Goal: Find specific page/section: Find specific page/section

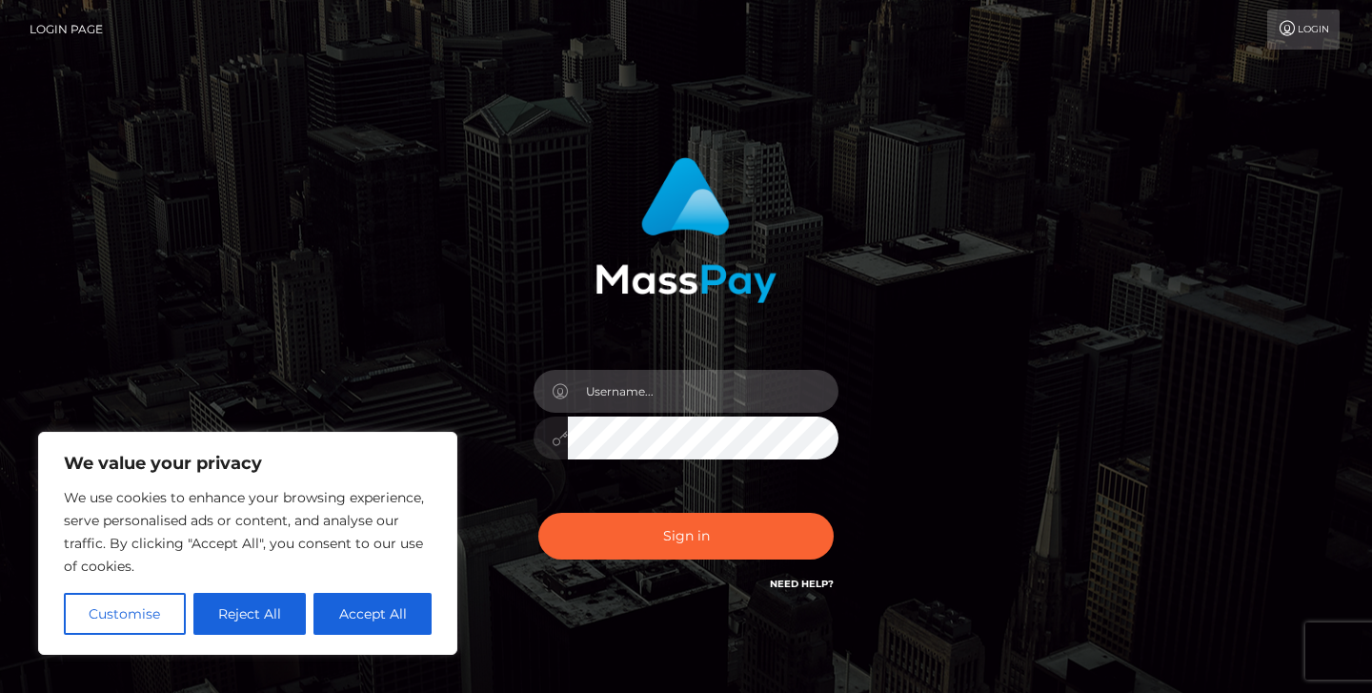
type input "jeremyfeist"
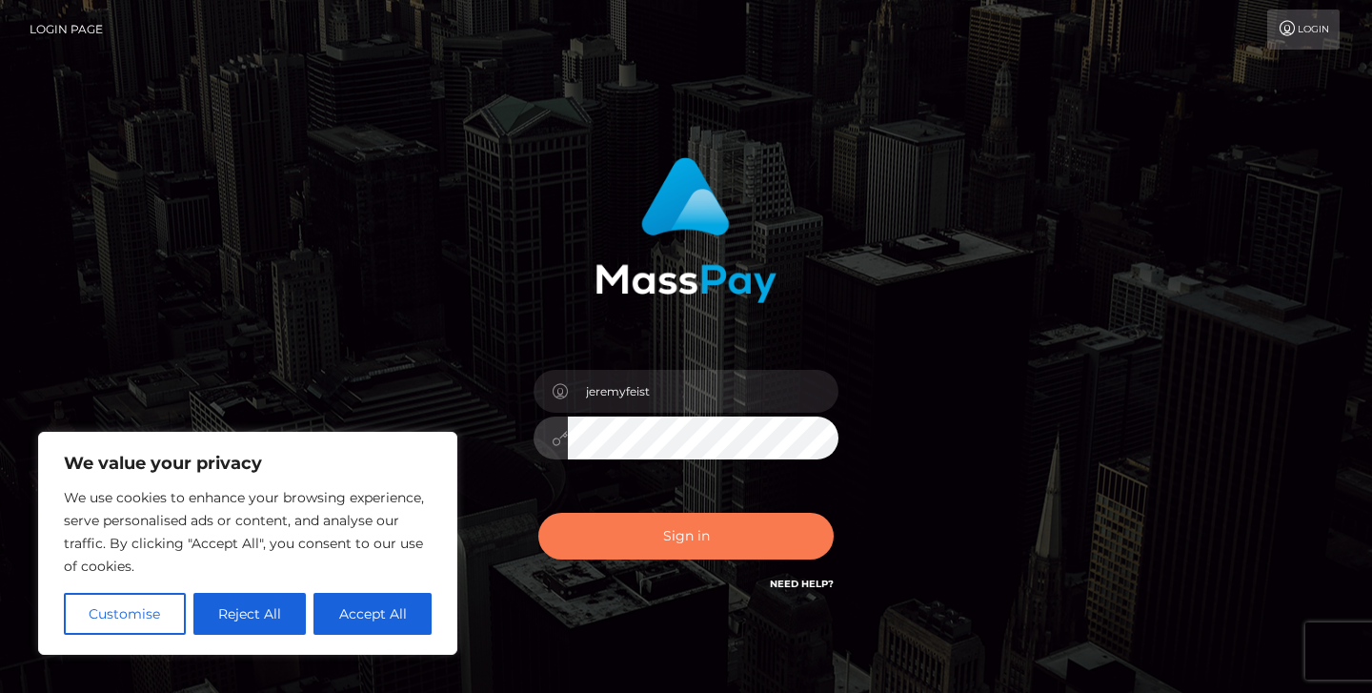
click at [684, 538] on button "Sign in" at bounding box center [685, 536] width 295 height 47
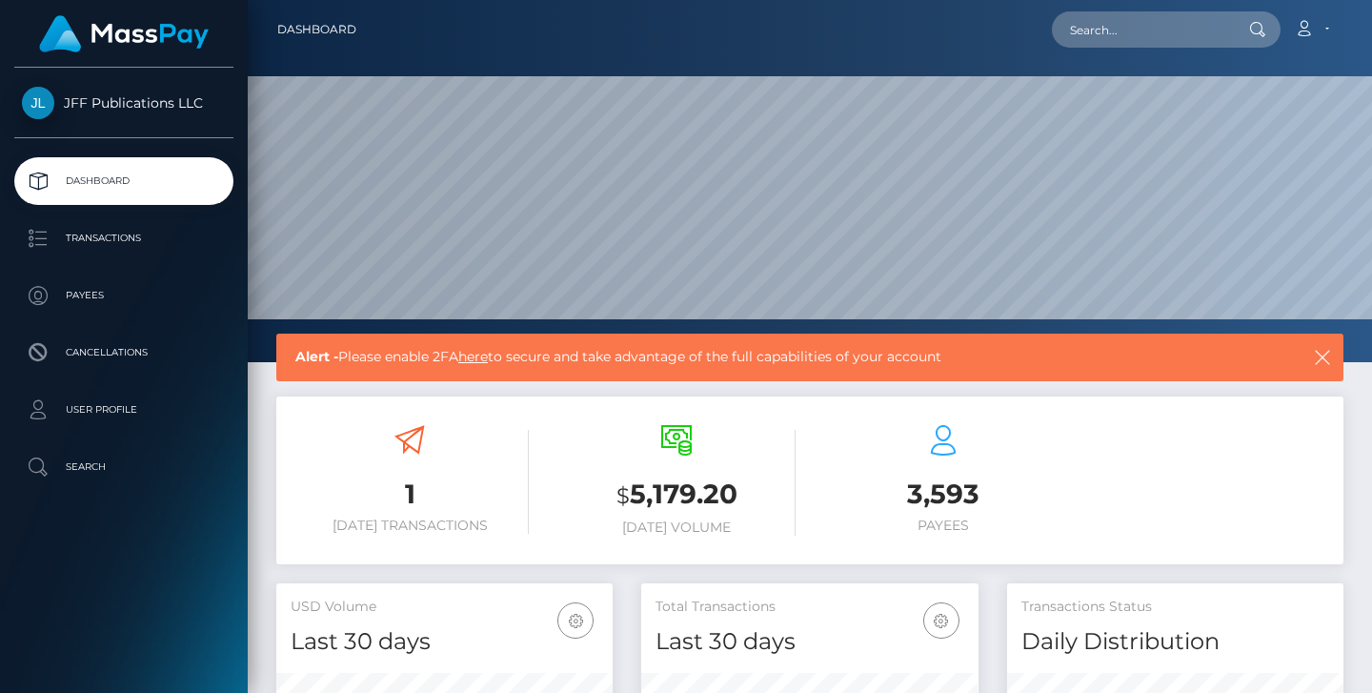
scroll to position [336, 337]
click at [112, 218] on link "Transactions" at bounding box center [123, 238] width 219 height 48
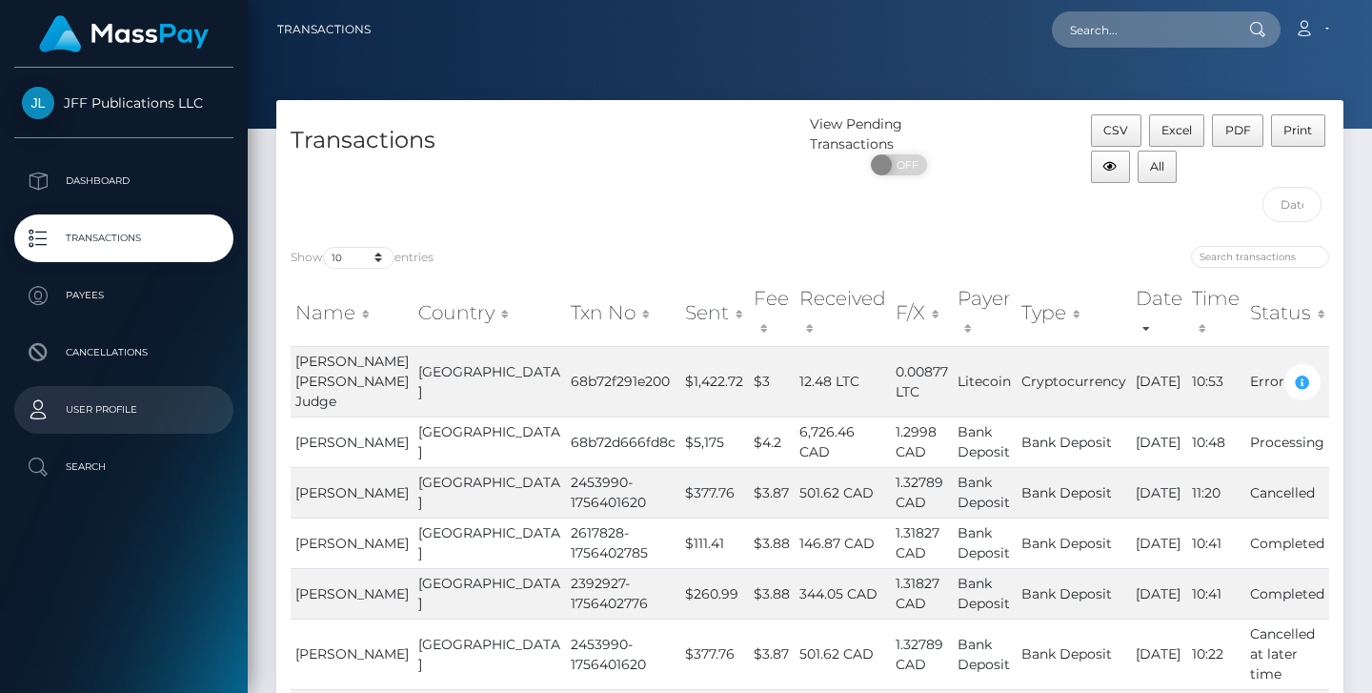
click at [100, 411] on p "User Profile" at bounding box center [124, 409] width 204 height 29
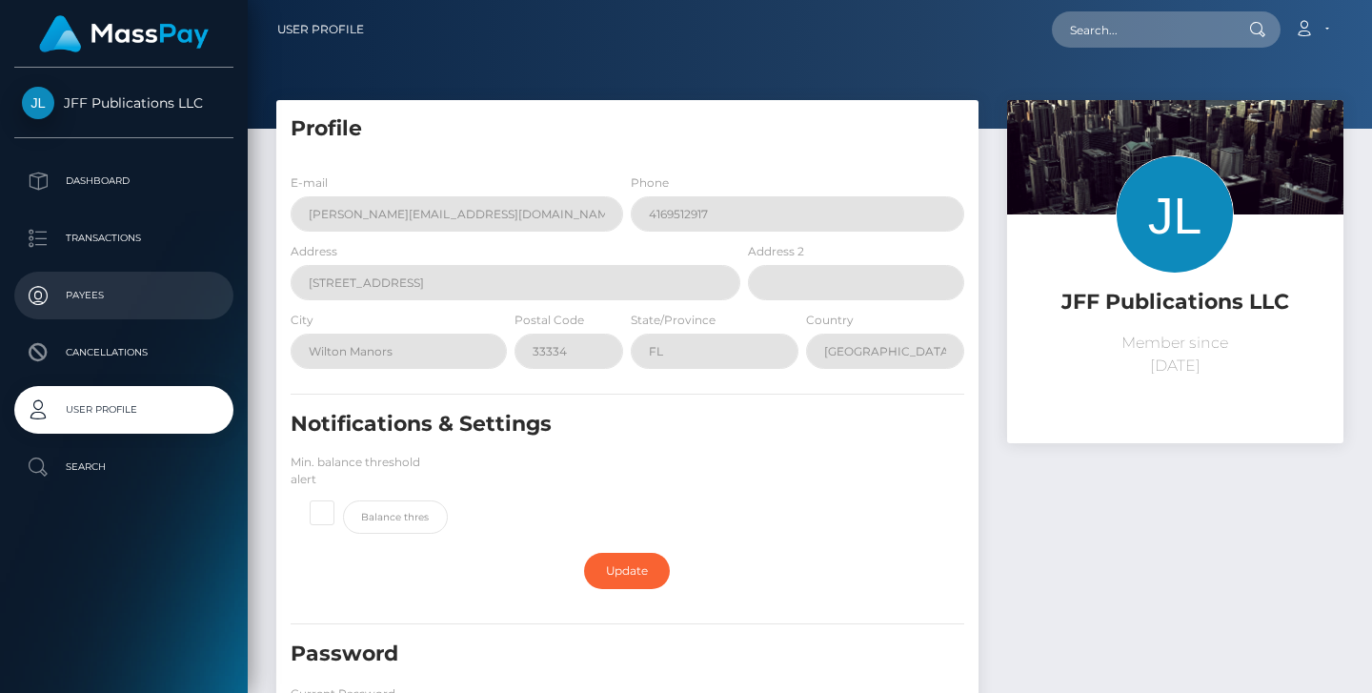
click at [111, 292] on p "Payees" at bounding box center [124, 295] width 204 height 29
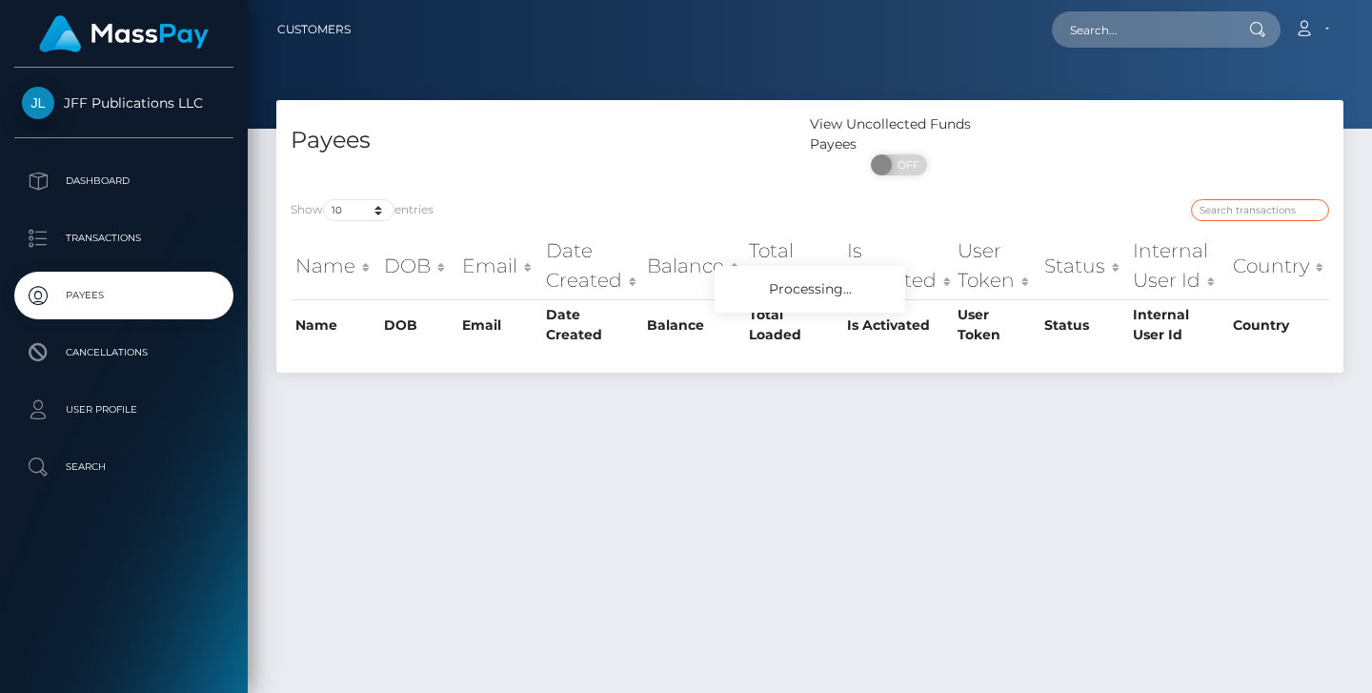
click at [1287, 219] on input "search" at bounding box center [1260, 210] width 138 height 22
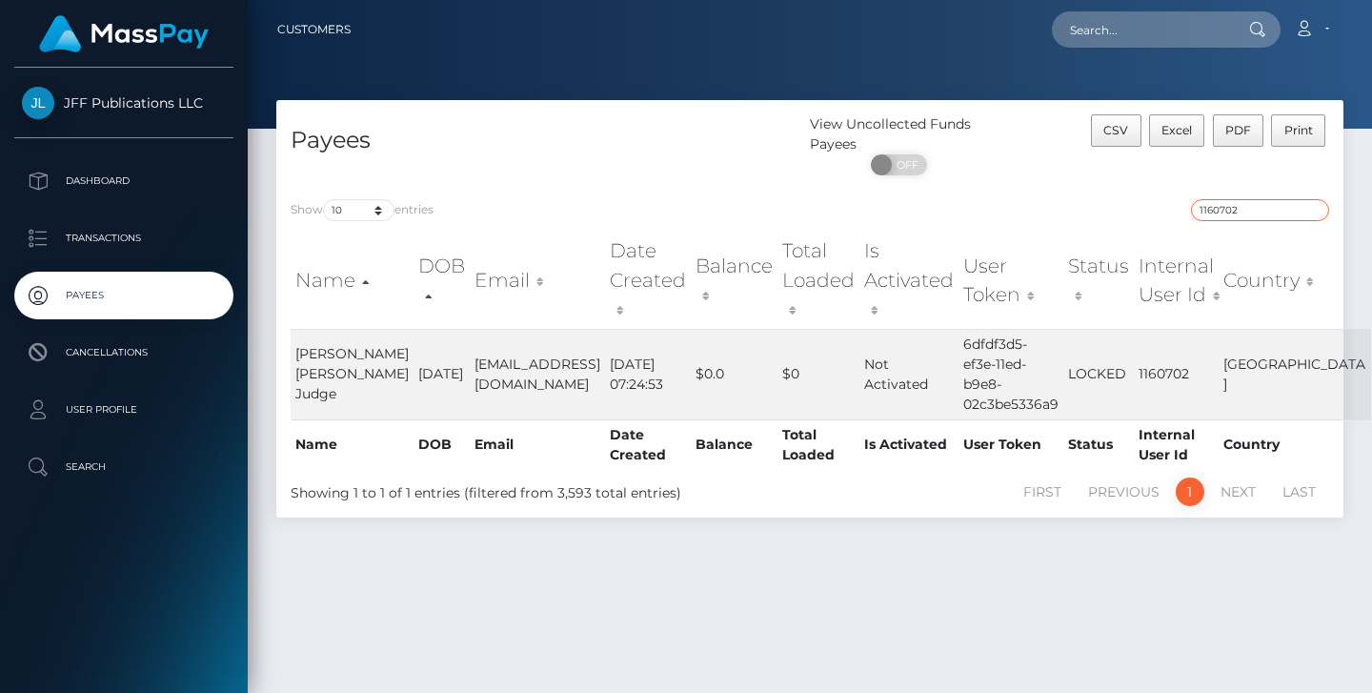
type input "1160702"
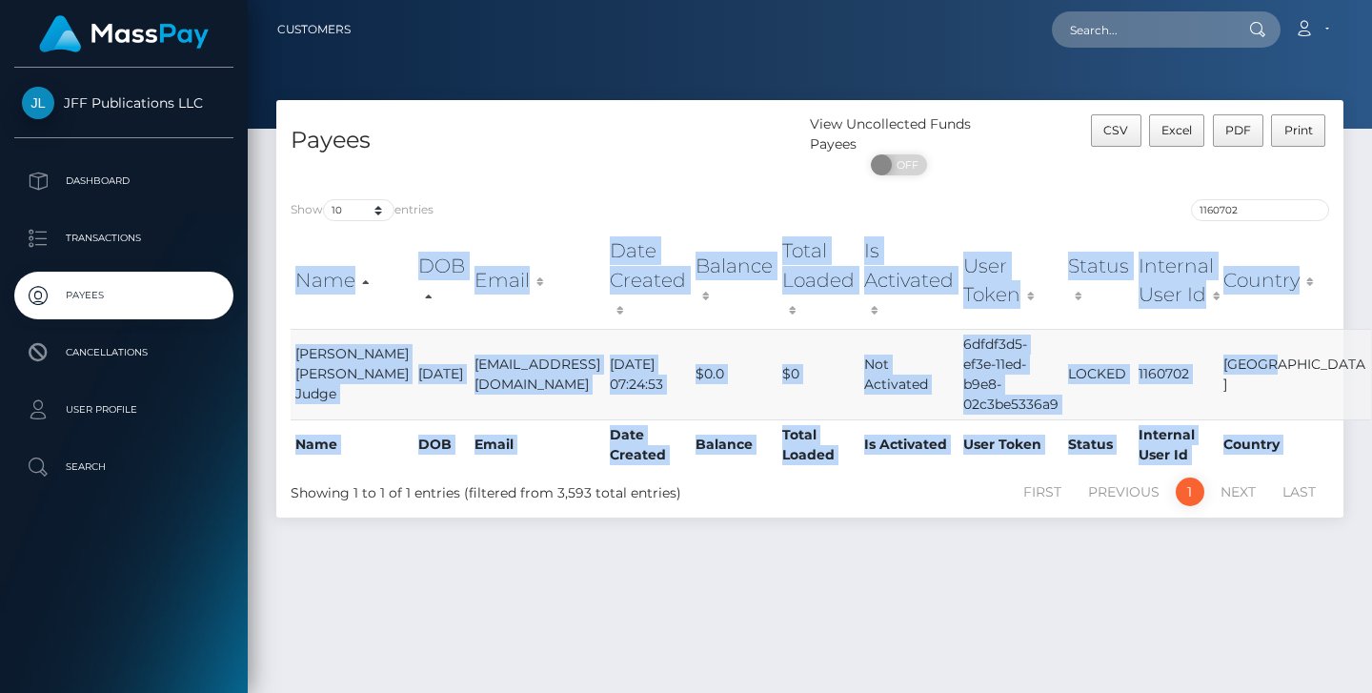
drag, startPoint x: 289, startPoint y: 279, endPoint x: 1283, endPoint y: 387, distance: 1000.4
click at [1283, 387] on div "Name DOB Email Date Created Balance Total Loaded Is Activated User Token Status…" at bounding box center [809, 350] width 1067 height 249
copy table "Name DOB Email Date Created Balance Total Loaded Is Activated User Token Status…"
